Goal: Register for event/course

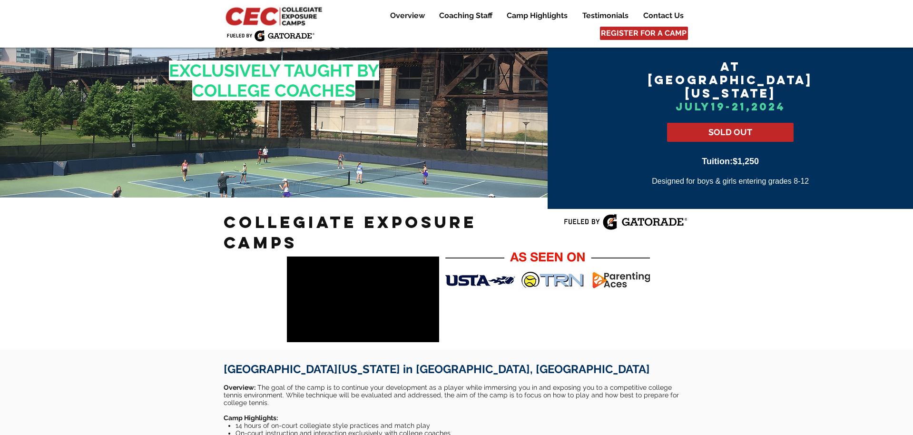
click at [288, 12] on img at bounding box center [275, 16] width 103 height 22
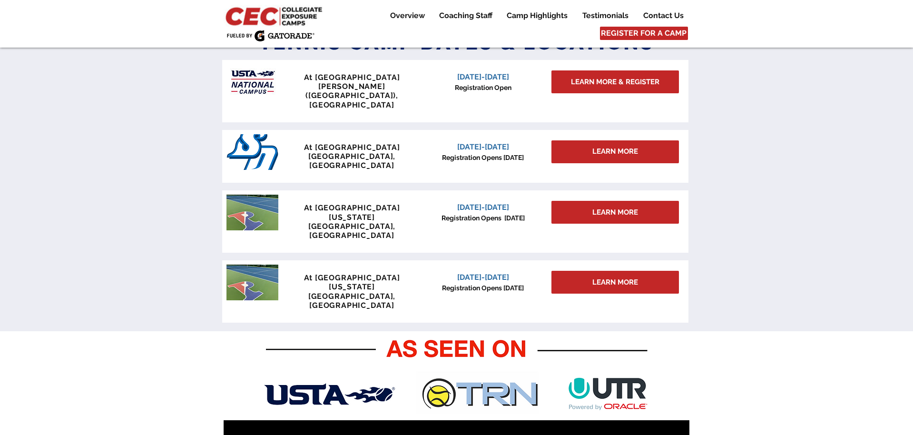
scroll to position [323, 0]
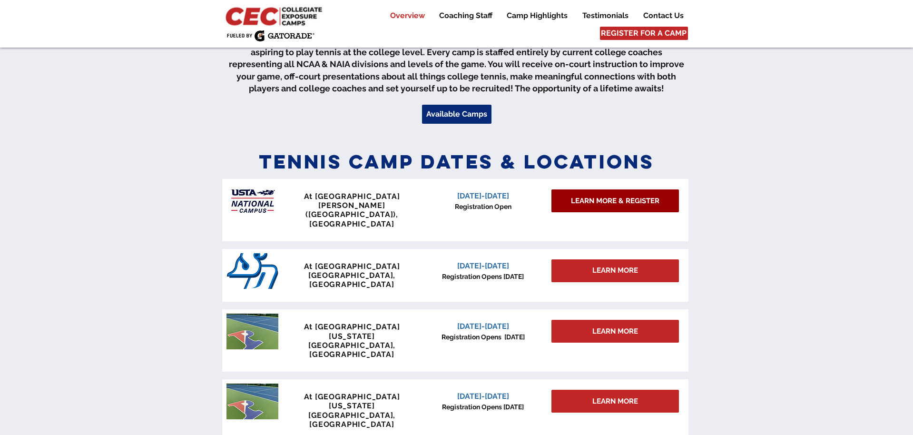
click at [624, 202] on span "LEARN MORE & REGISTER" at bounding box center [615, 201] width 89 height 10
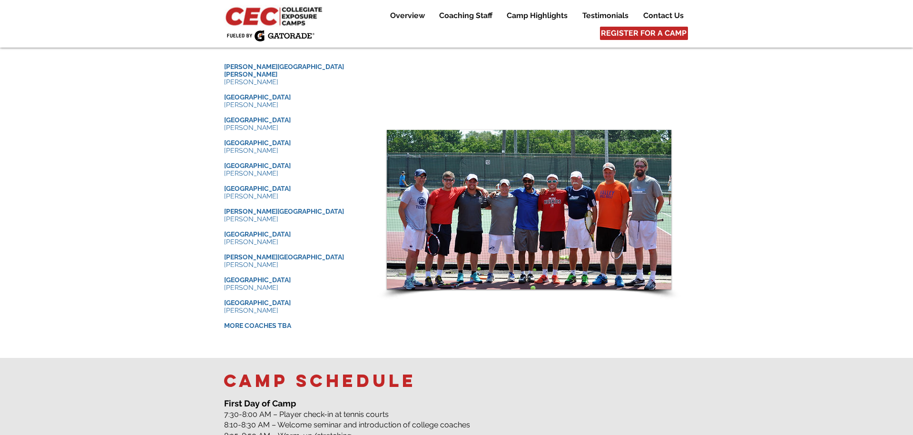
scroll to position [944, 0]
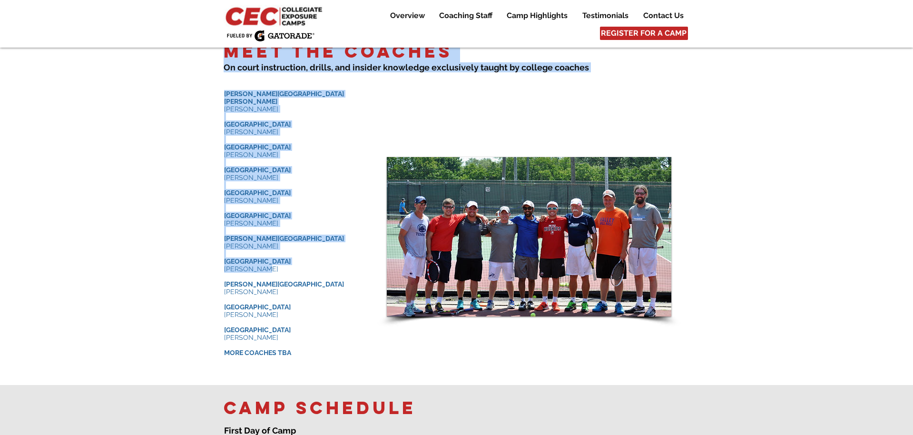
drag, startPoint x: 259, startPoint y: 252, endPoint x: 216, endPoint y: 244, distance: 43.7
click at [216, 244] on div "Meet the Coaches ​ On court instruction, drills , and insider knowledge e xclus…" at bounding box center [456, 208] width 913 height 356
click at [280, 265] on p "Eric Ishida ​ ​ ​ ​" at bounding box center [295, 269] width 143 height 8
